Goal: Navigation & Orientation: Find specific page/section

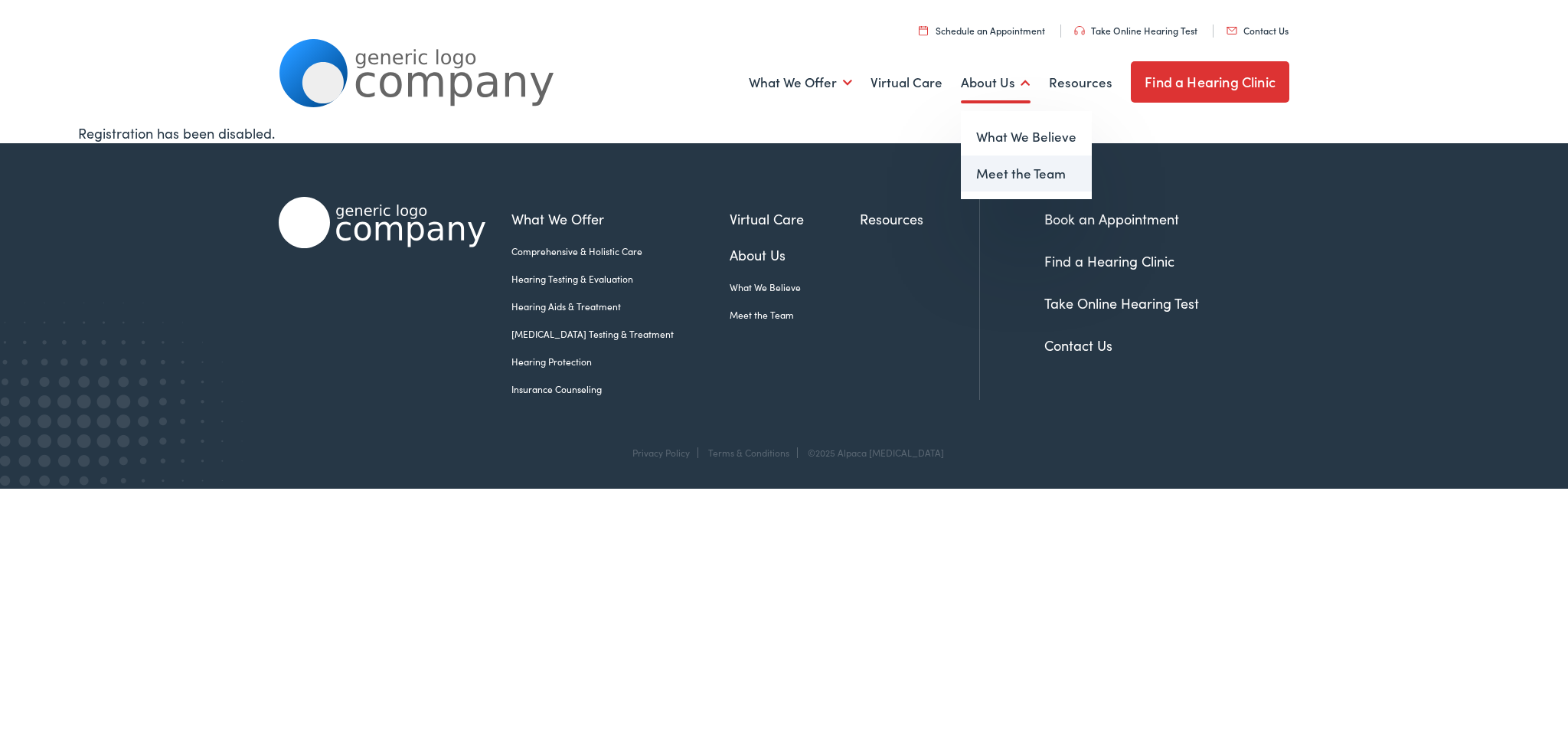
click at [1004, 187] on link "Meet the Team" at bounding box center [1026, 174] width 131 height 37
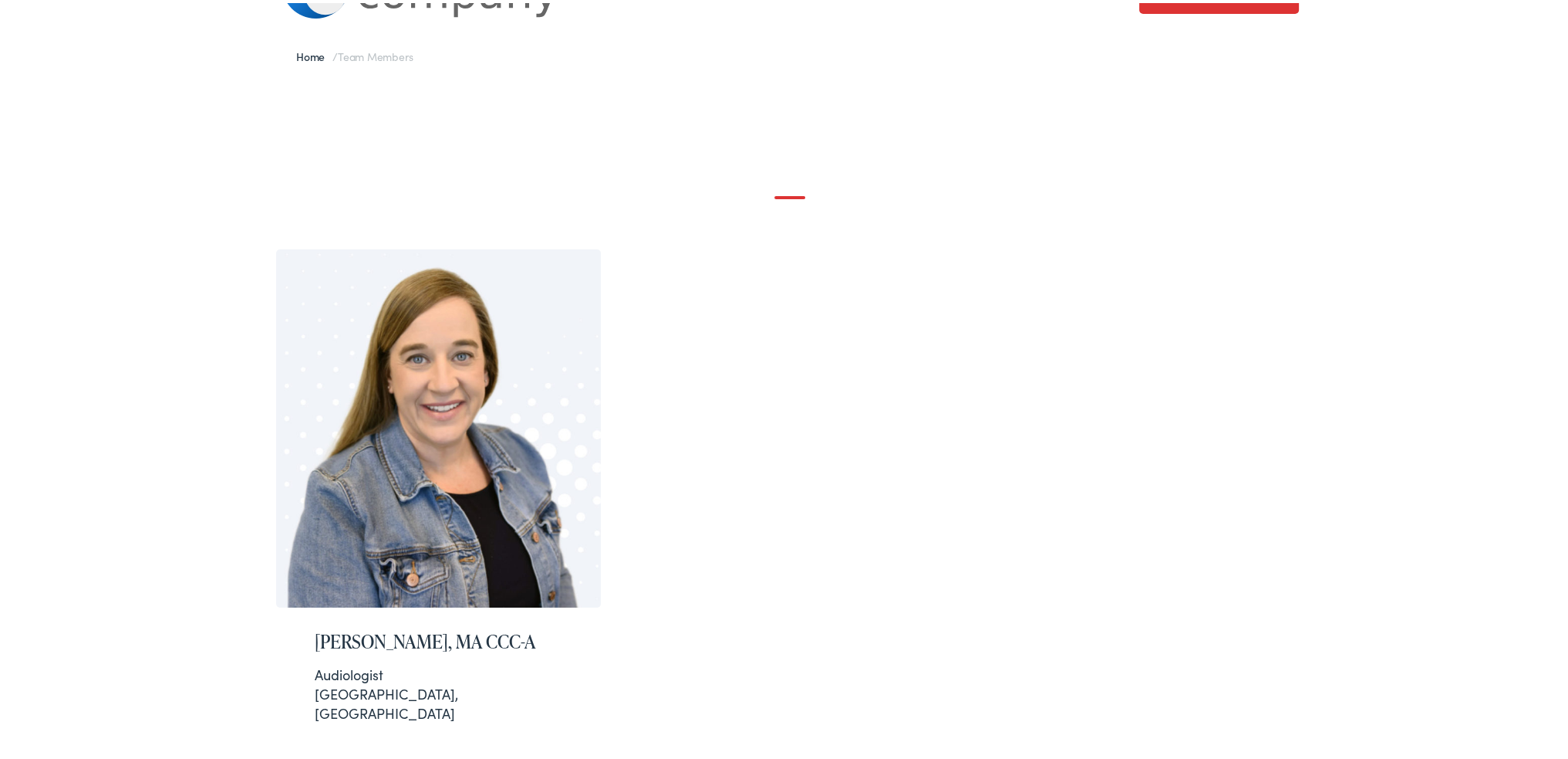
scroll to position [154, 0]
